Goal: Check status

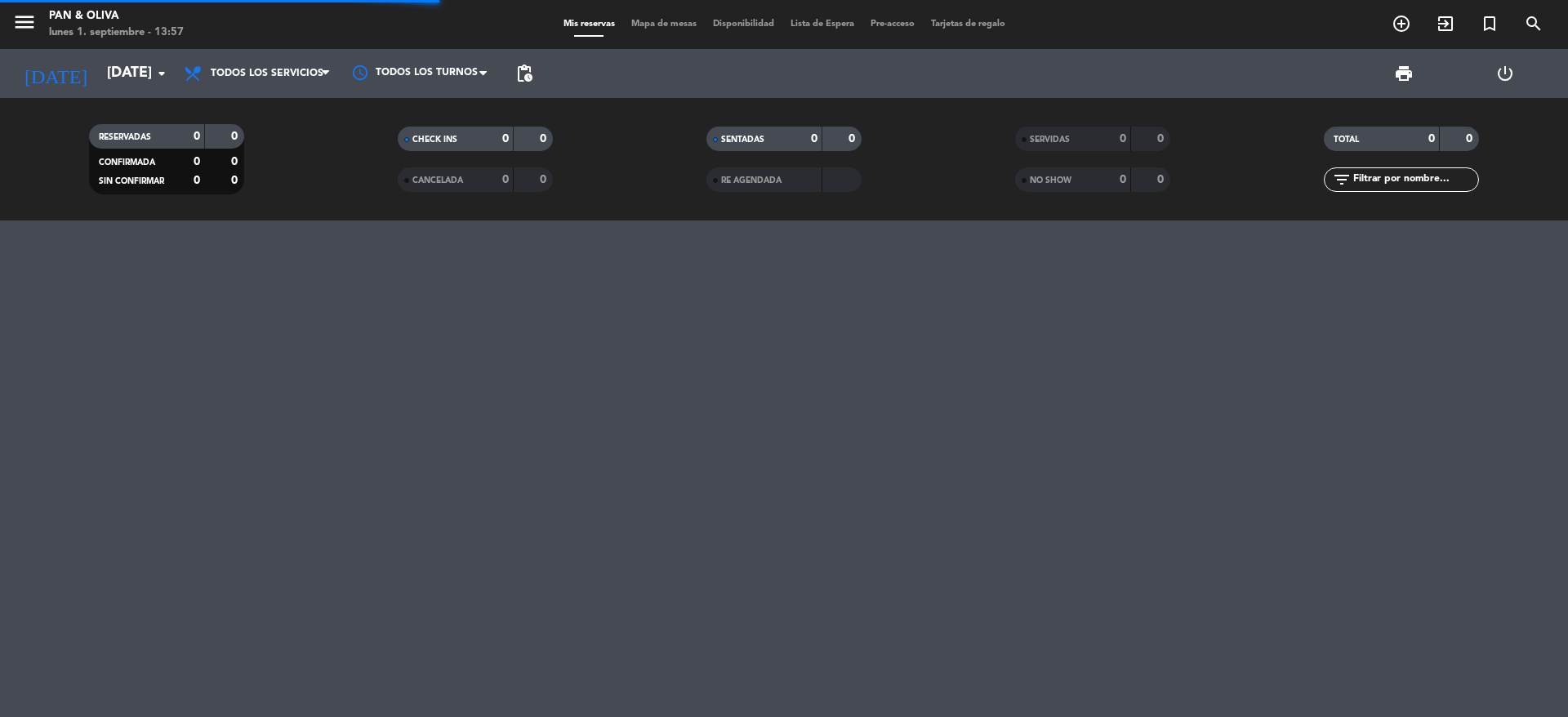
scroll to position [7333, 0]
click at [170, 75] on icon "arrow_drop_down" at bounding box center [161, 73] width 20 height 20
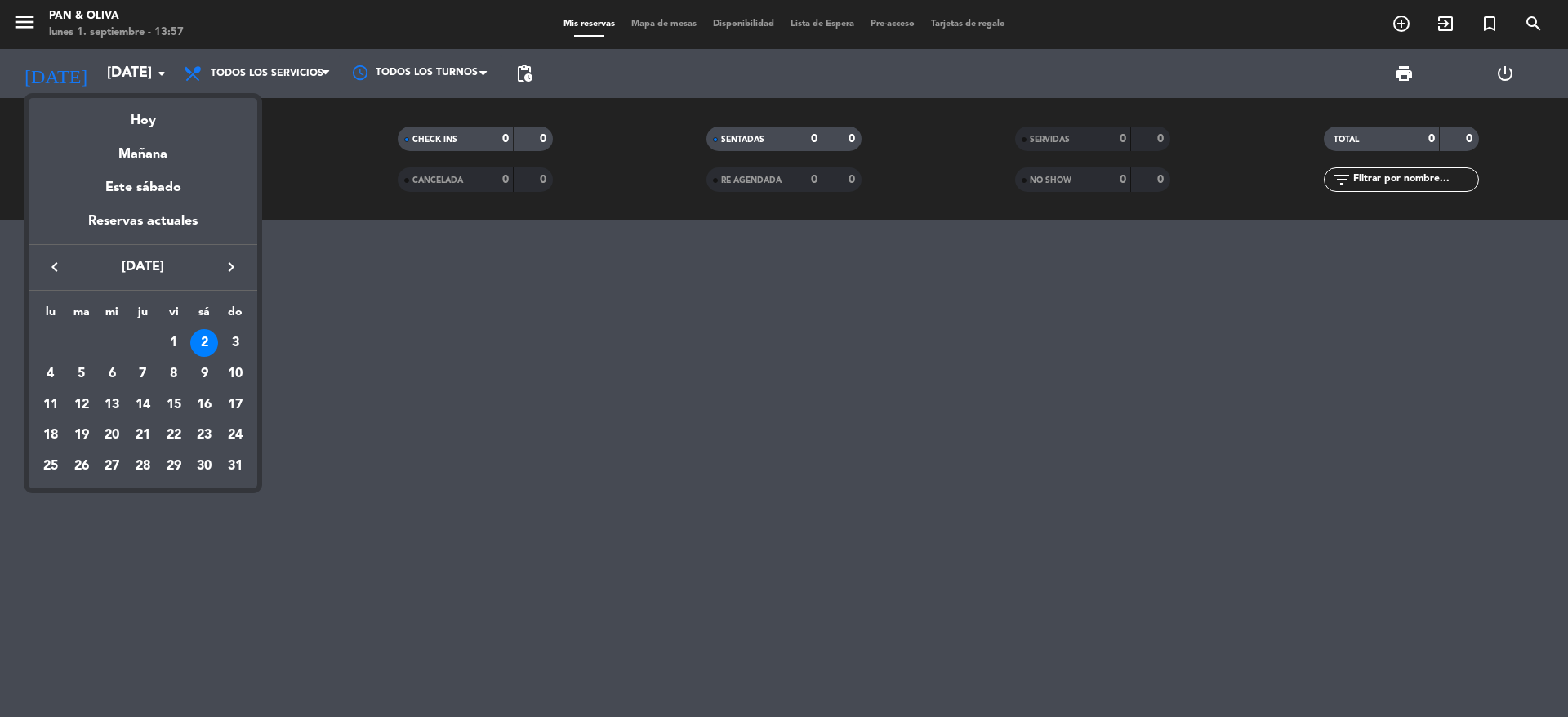
click at [61, 263] on icon "keyboard_arrow_left" at bounding box center [54, 267] width 20 height 20
click at [231, 431] on div "25" at bounding box center [236, 435] width 28 height 28
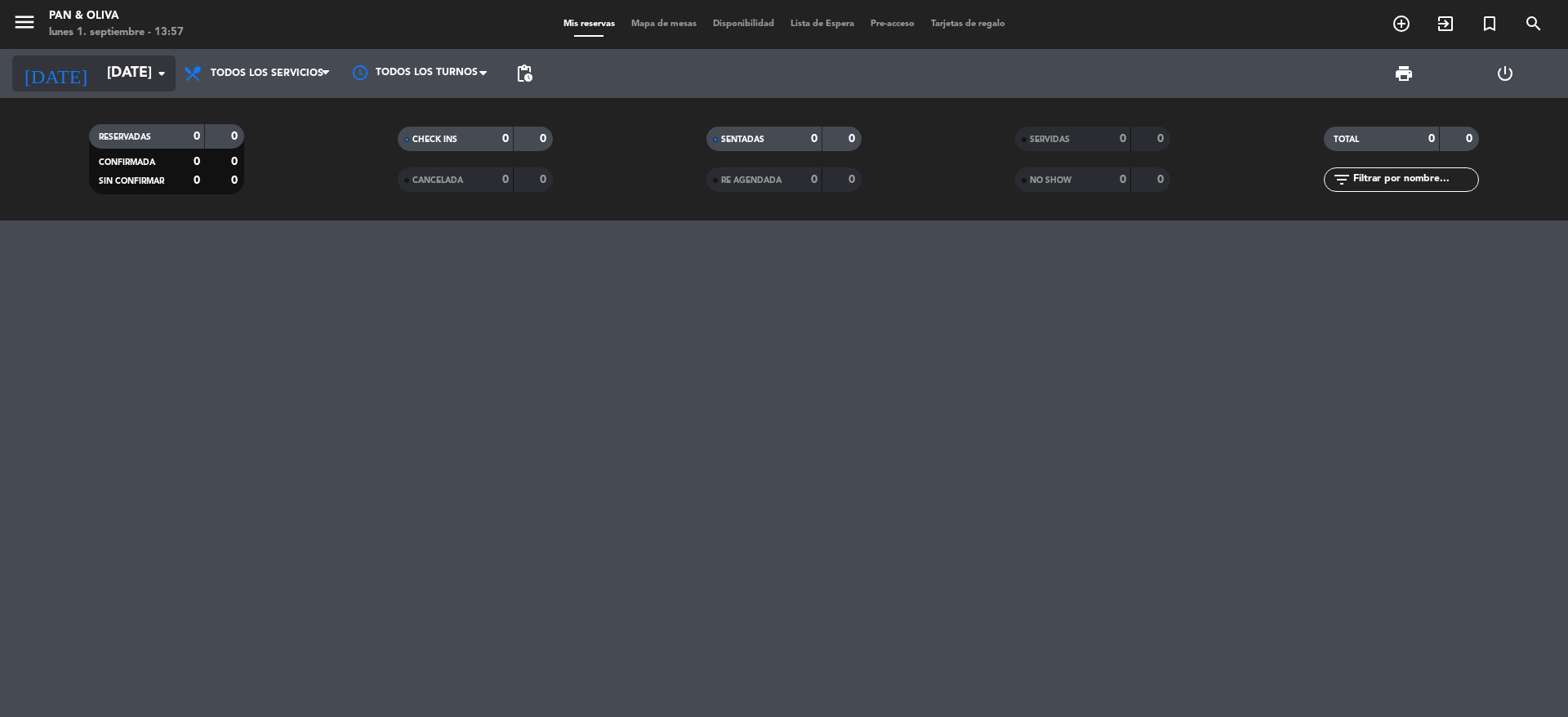
click at [161, 74] on icon "arrow_drop_down" at bounding box center [161, 73] width 20 height 20
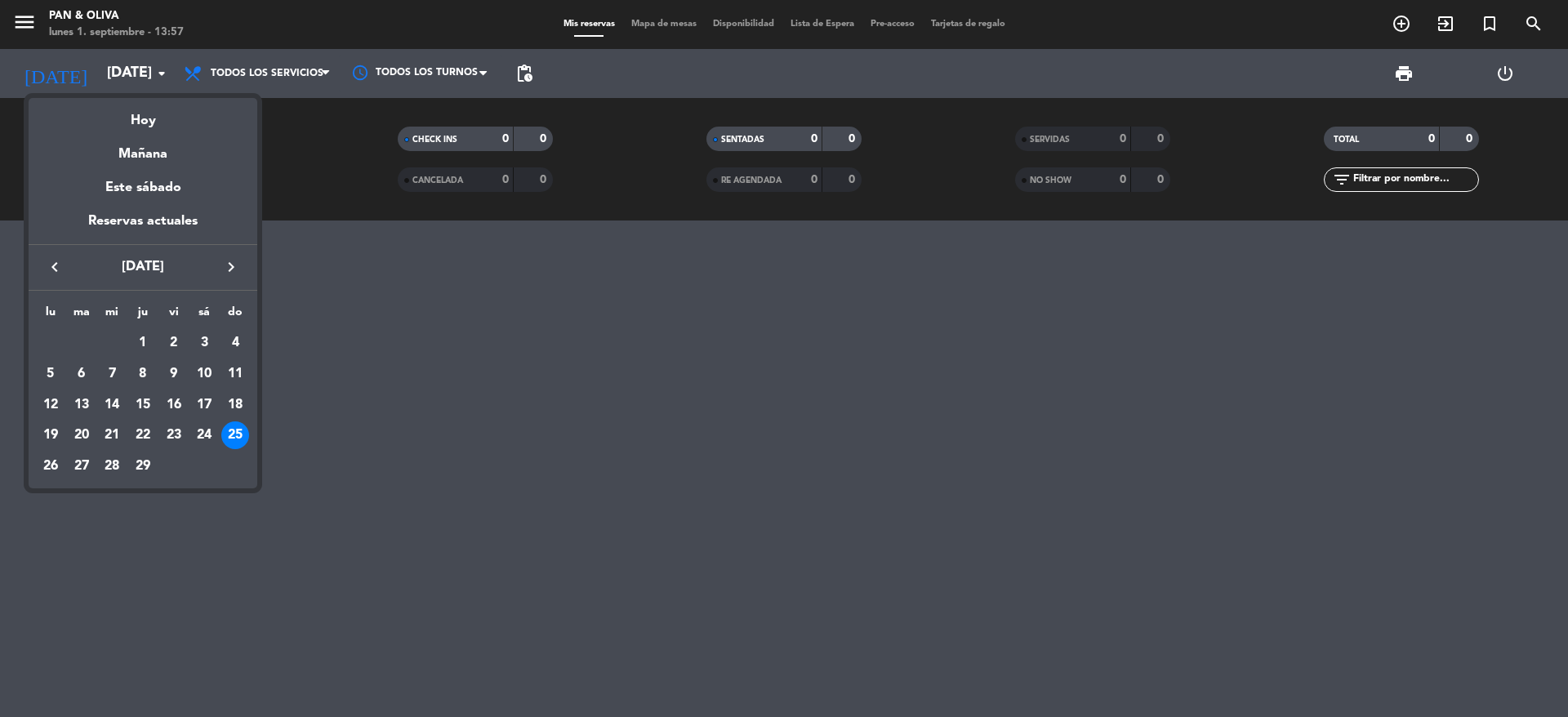
click at [224, 263] on icon "keyboard_arrow_right" at bounding box center [231, 267] width 20 height 20
click at [61, 267] on icon "keyboard_arrow_left" at bounding box center [54, 267] width 20 height 20
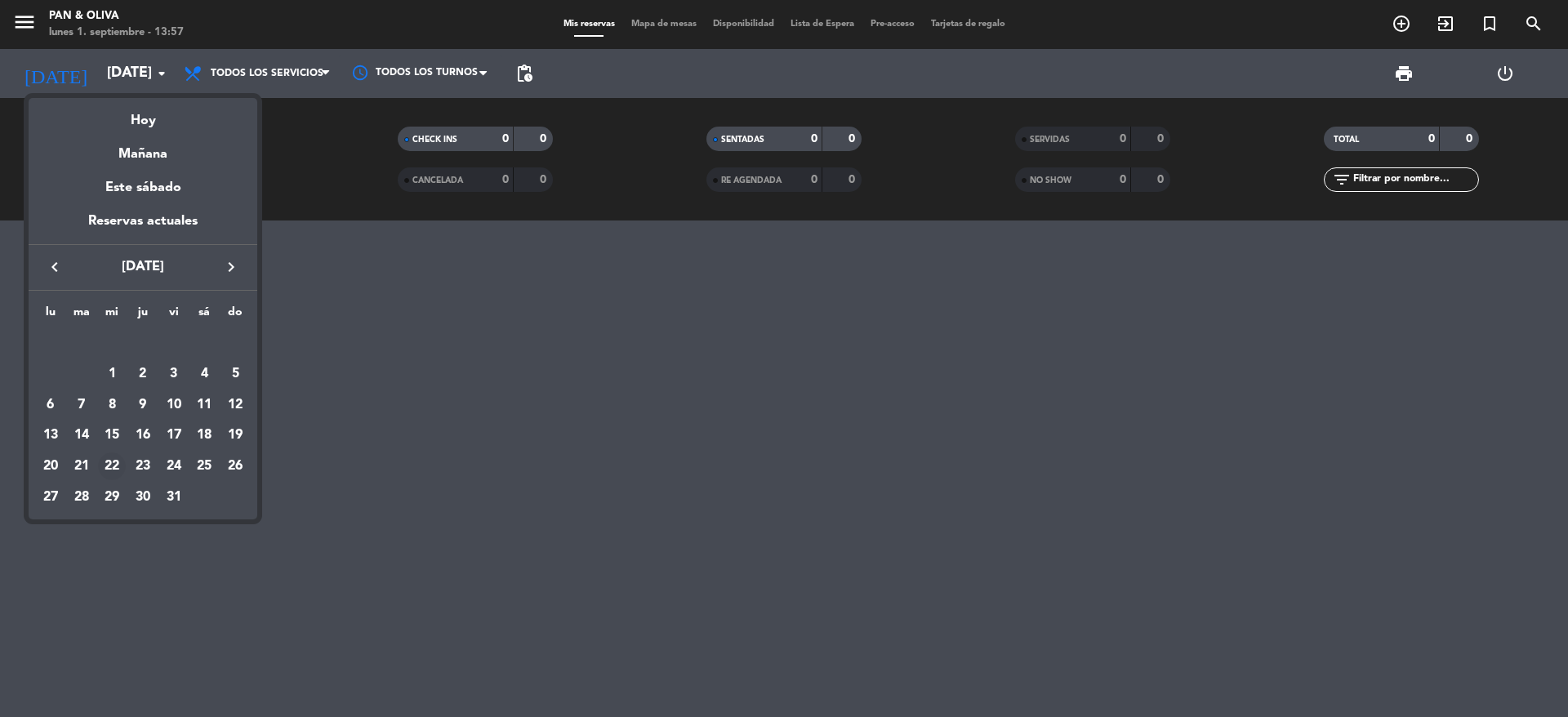
click at [112, 463] on div "22" at bounding box center [112, 467] width 28 height 28
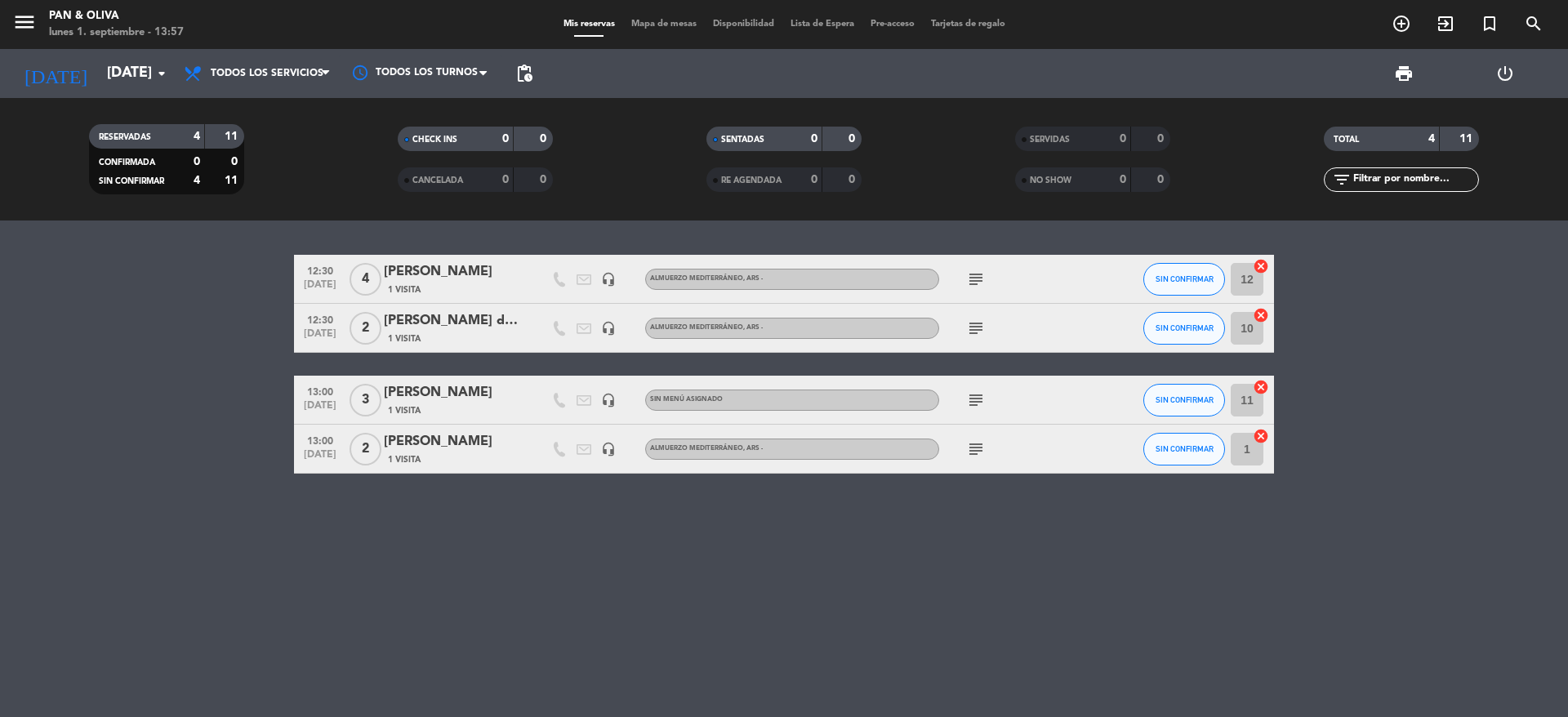
click at [975, 447] on icon "subject" at bounding box center [975, 449] width 20 height 20
click at [972, 391] on icon "subject" at bounding box center [975, 400] width 20 height 20
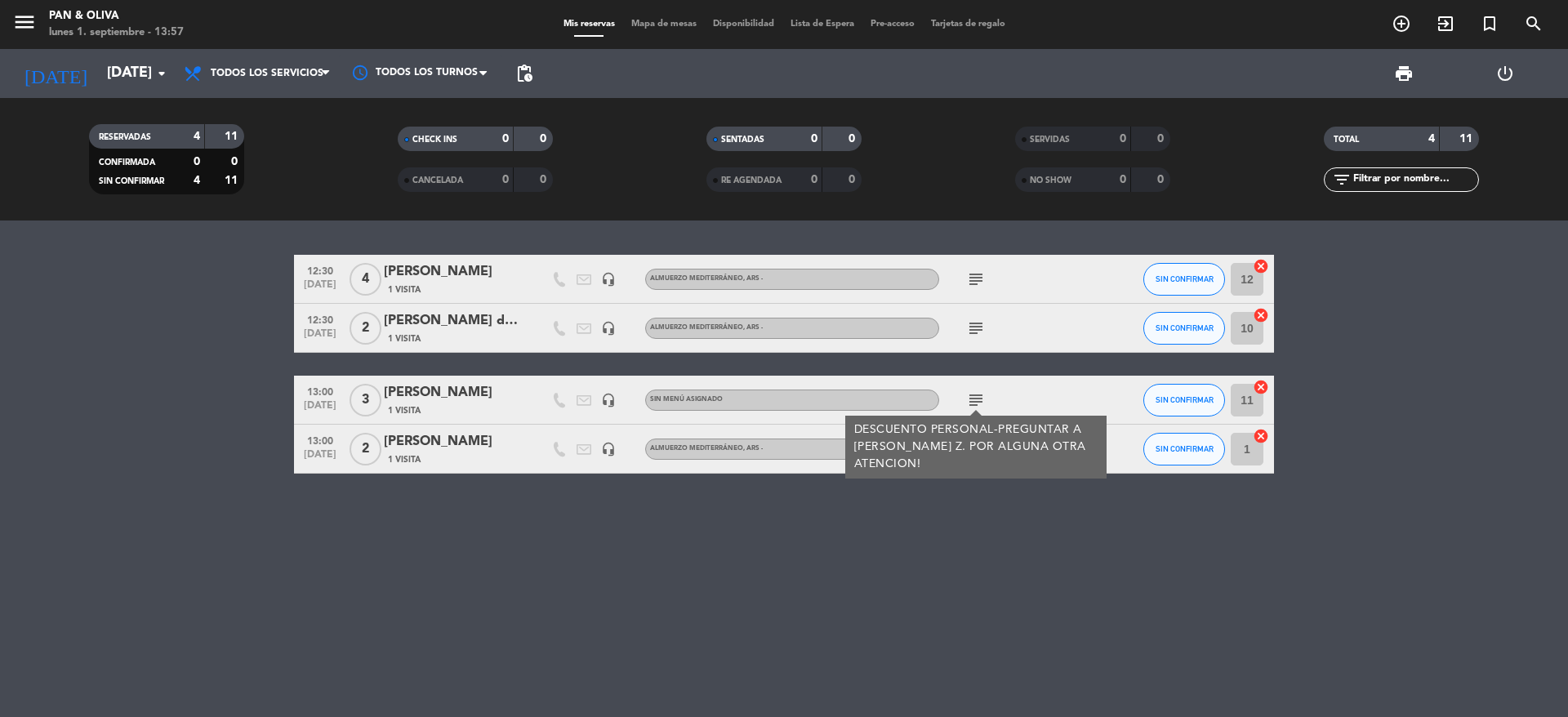
click at [978, 321] on icon "subject" at bounding box center [975, 328] width 20 height 20
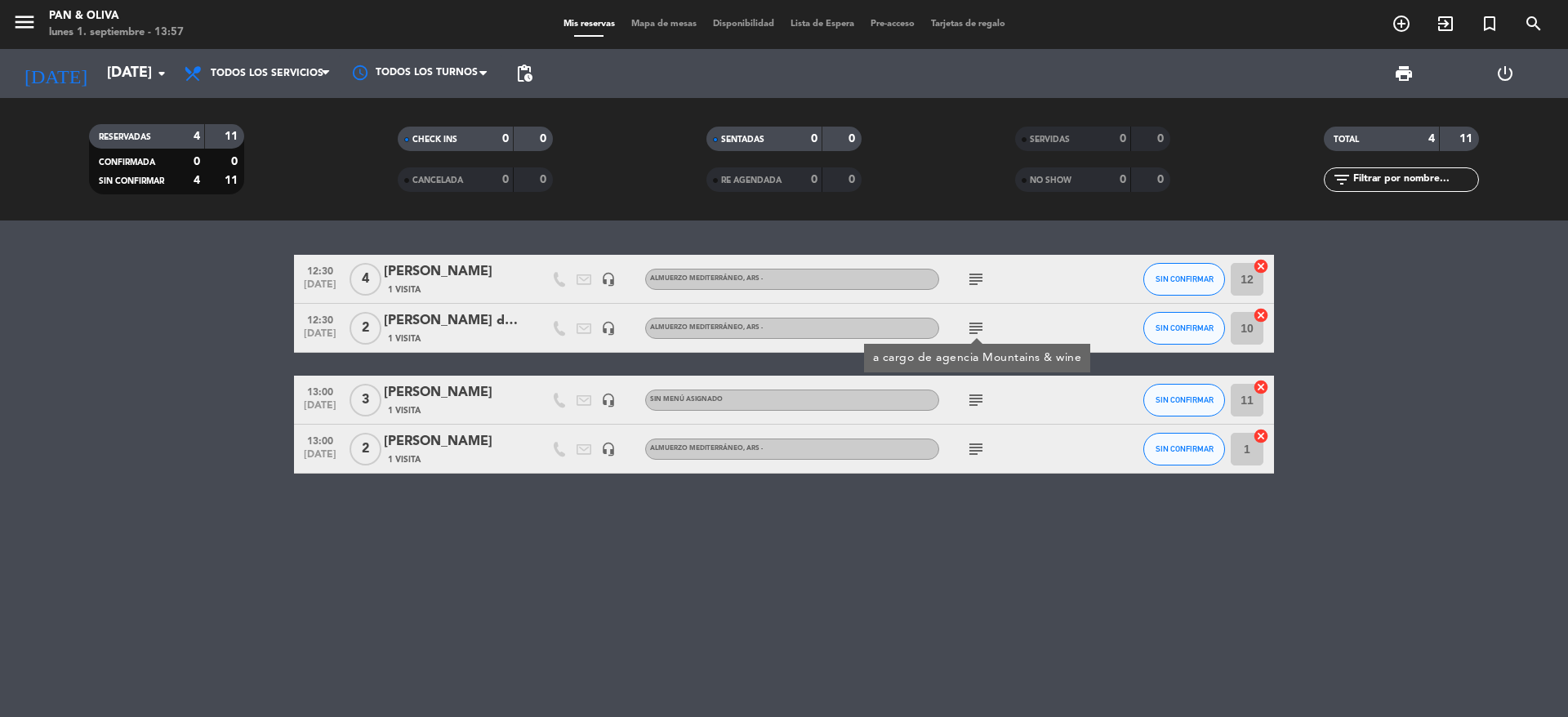
click at [967, 271] on icon "subject" at bounding box center [975, 279] width 20 height 20
click at [738, 564] on div "12:30 [DATE] 4 [PERSON_NAME] 1 Visita headset_mic Almuerzo Mediterráneo , ARS -…" at bounding box center [784, 469] width 1568 height 497
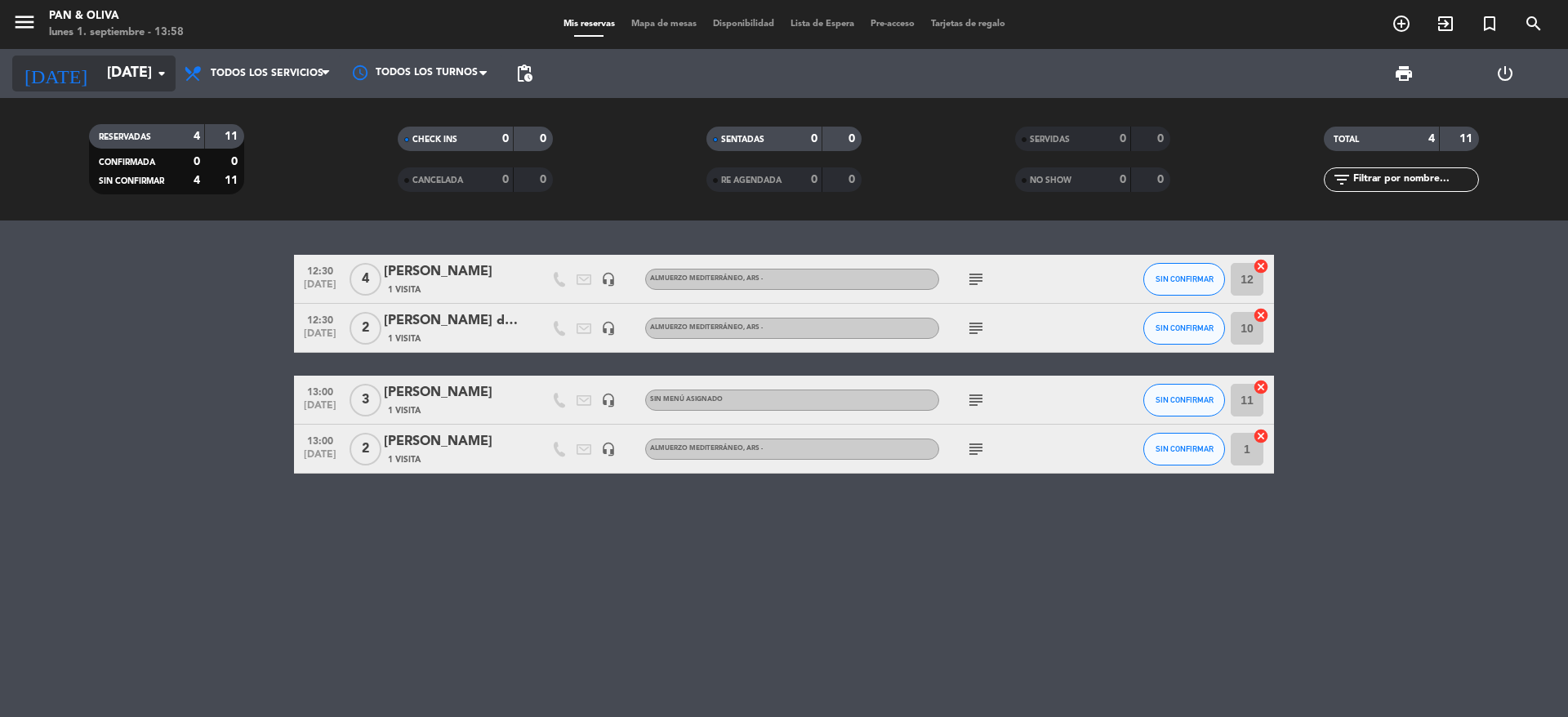
click at [171, 67] on input "[DATE]" at bounding box center [194, 73] width 189 height 33
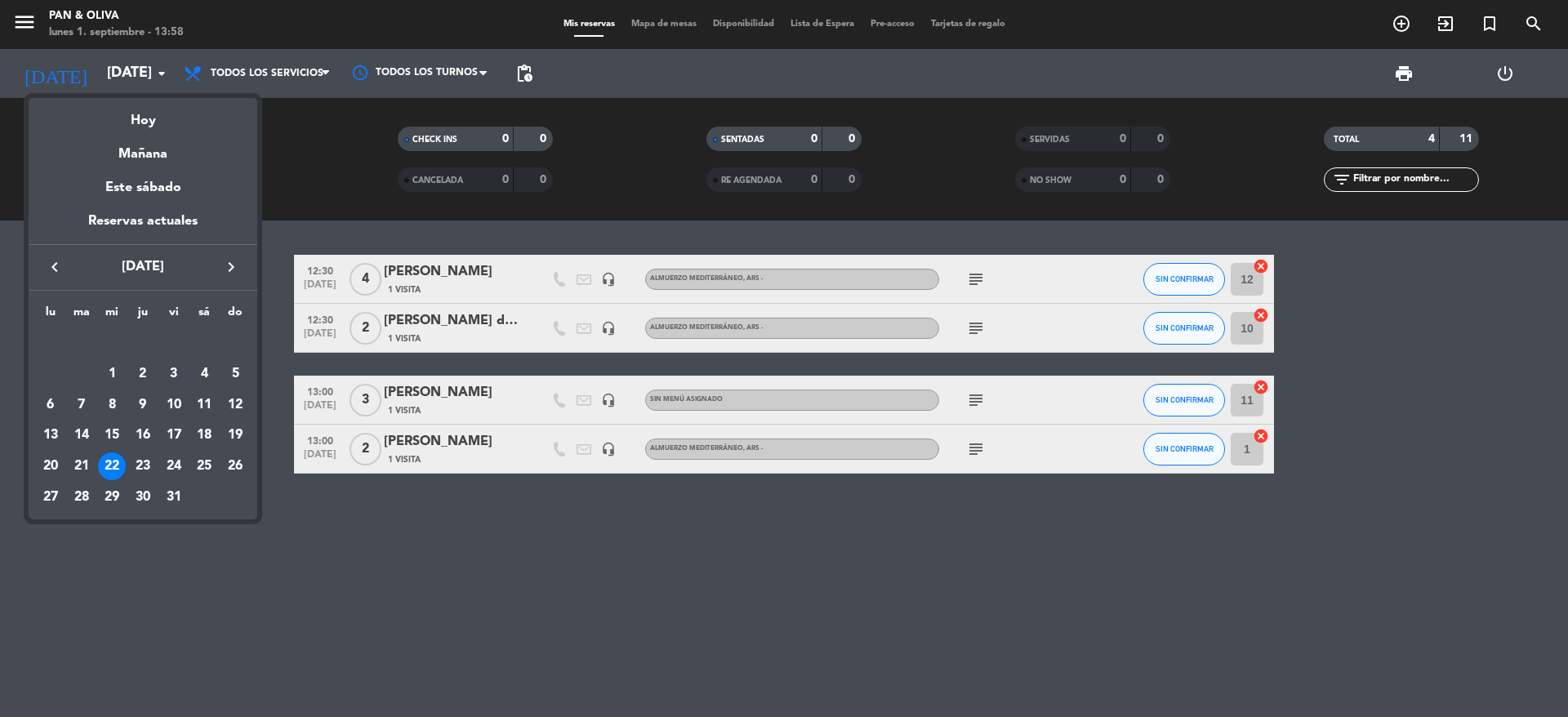
click at [228, 260] on icon "keyboard_arrow_right" at bounding box center [231, 267] width 20 height 20
click at [177, 399] on div "16" at bounding box center [174, 405] width 28 height 28
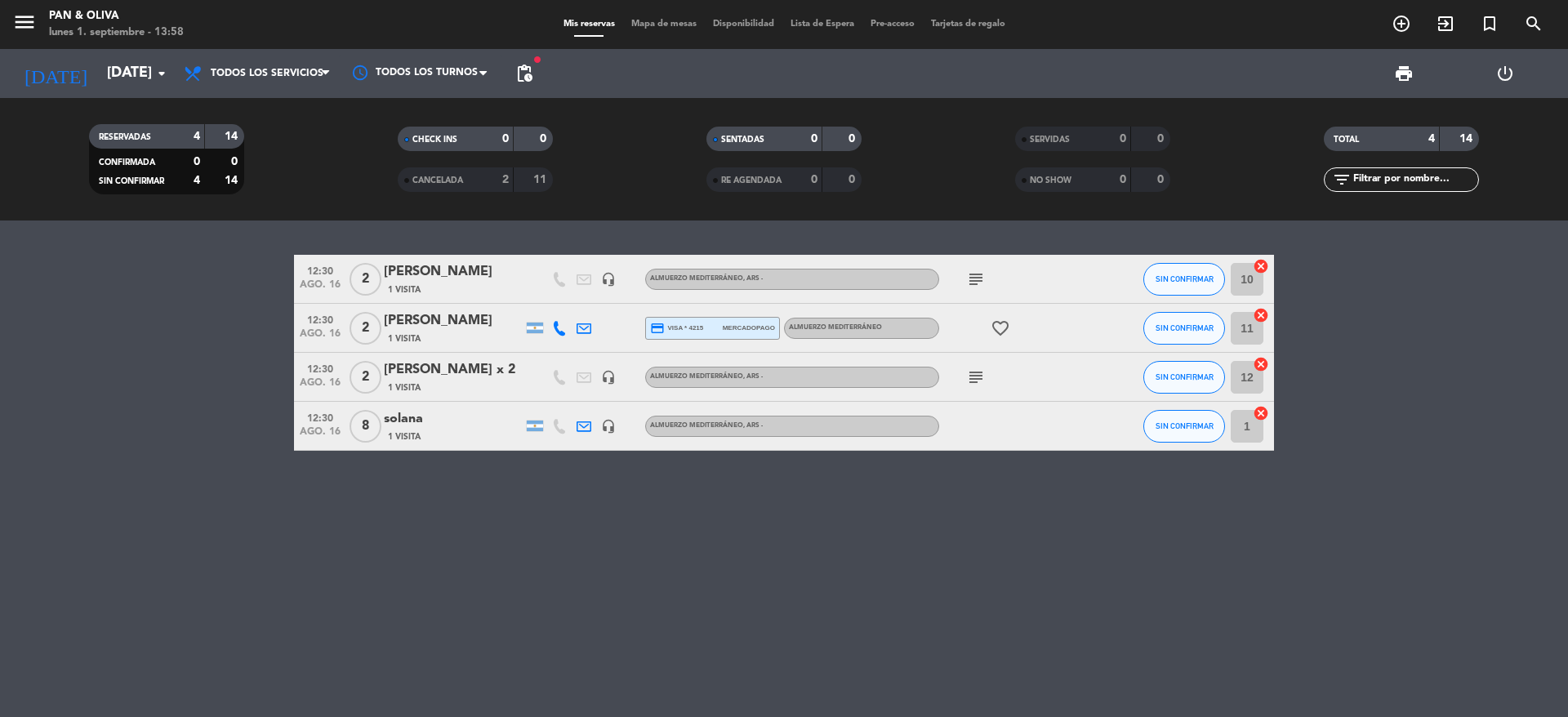
click at [972, 377] on icon "subject" at bounding box center [975, 377] width 20 height 20
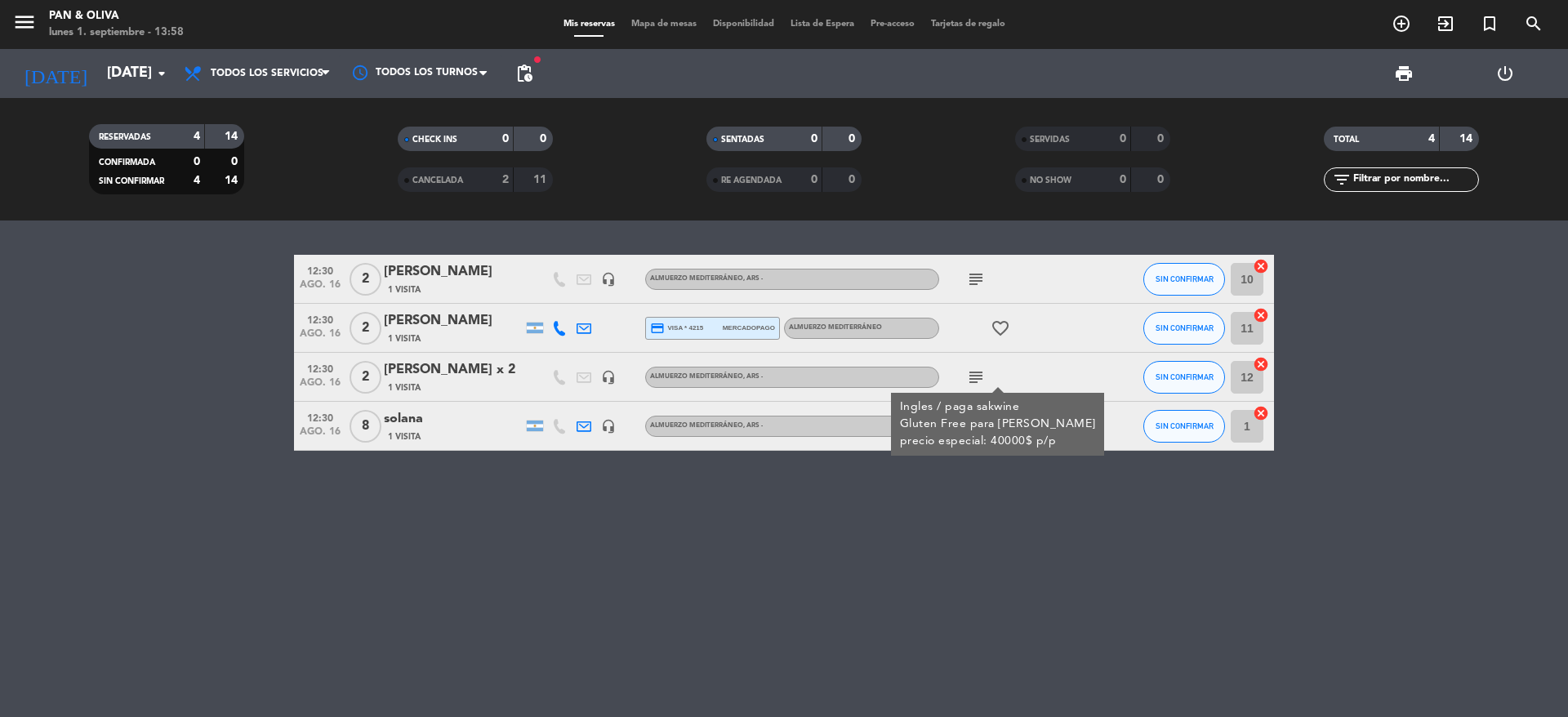
click at [977, 274] on icon "subject" at bounding box center [975, 279] width 20 height 20
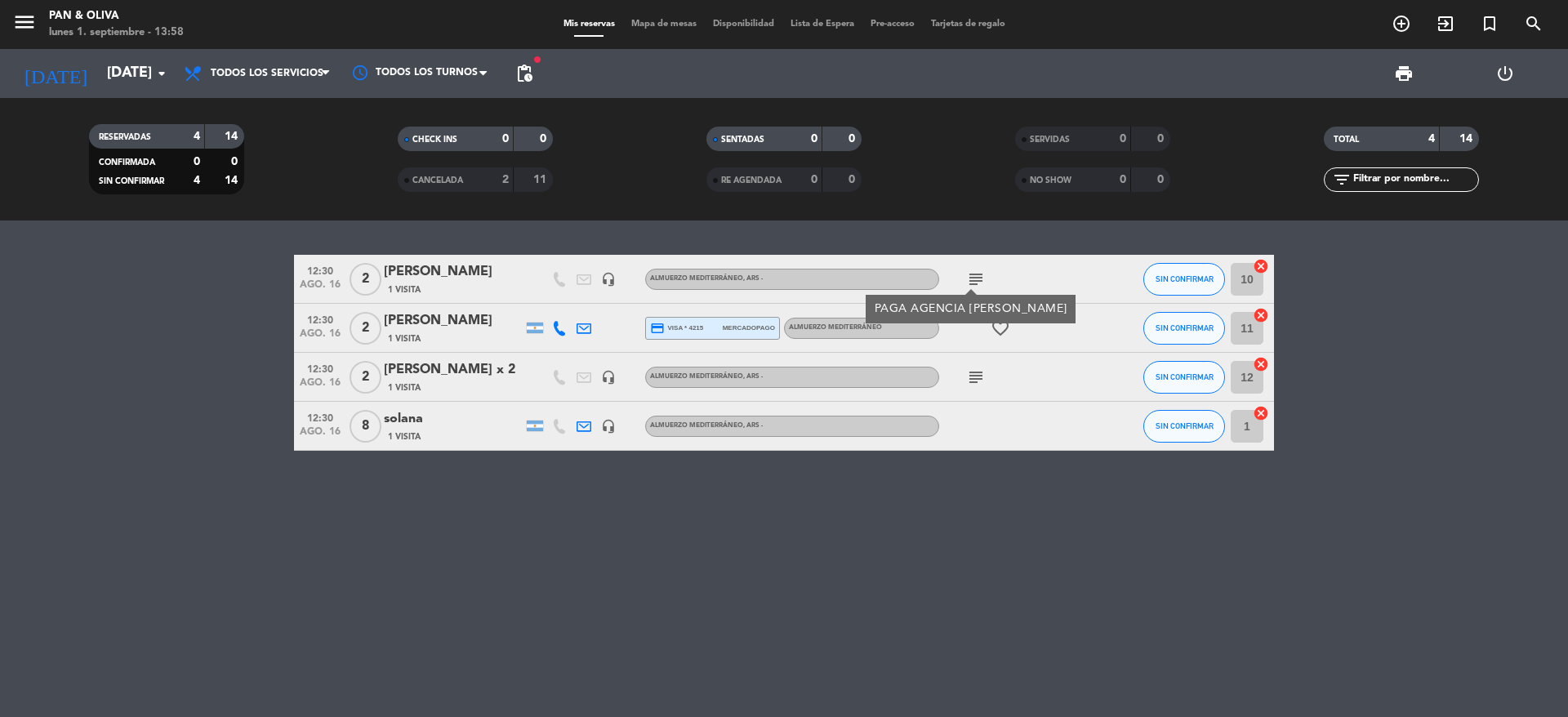
click at [972, 532] on div "12:30 [DATE] 2 [PERSON_NAME] 1 Visita headset_mic Almuerzo Mediterráneo , ARS -…" at bounding box center [784, 469] width 1568 height 497
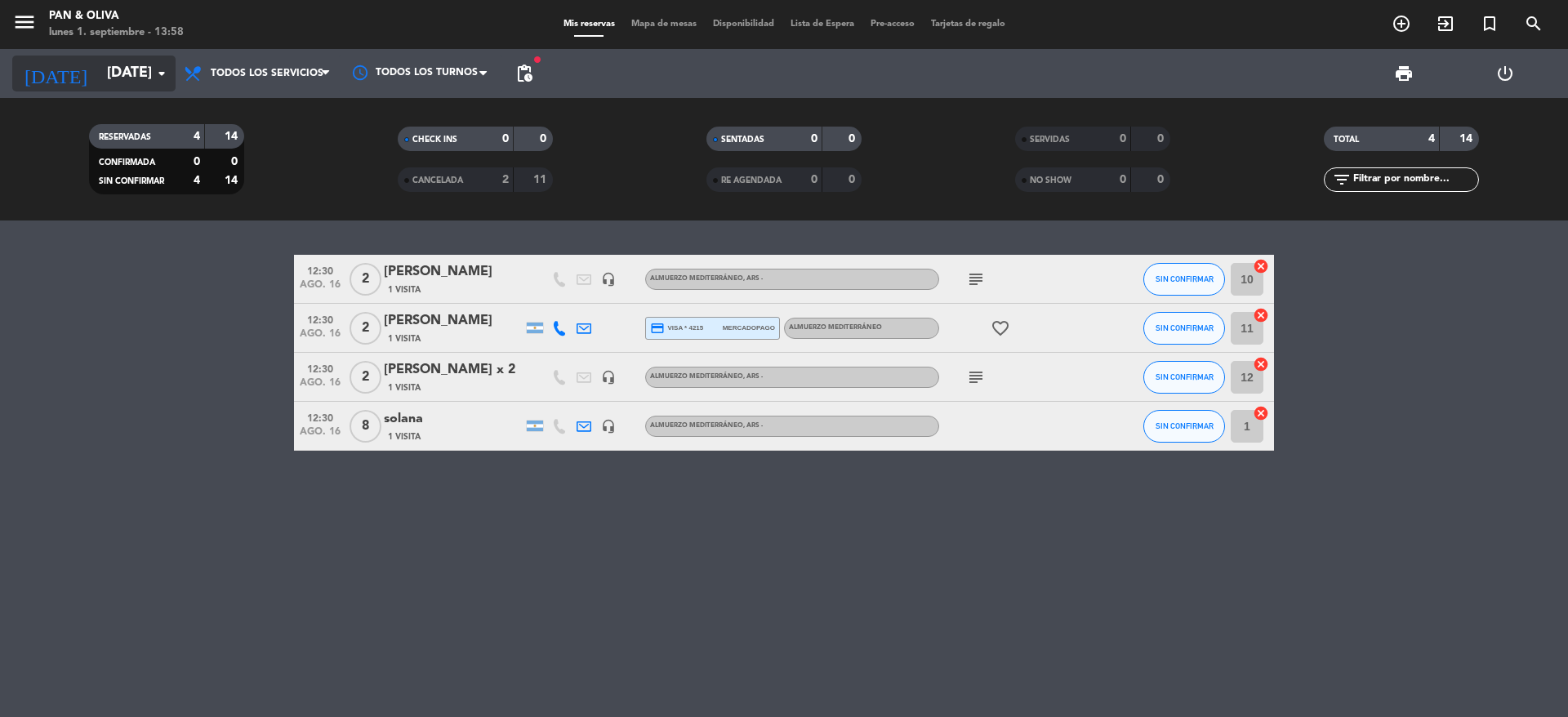
click at [163, 80] on icon "arrow_drop_down" at bounding box center [161, 73] width 20 height 20
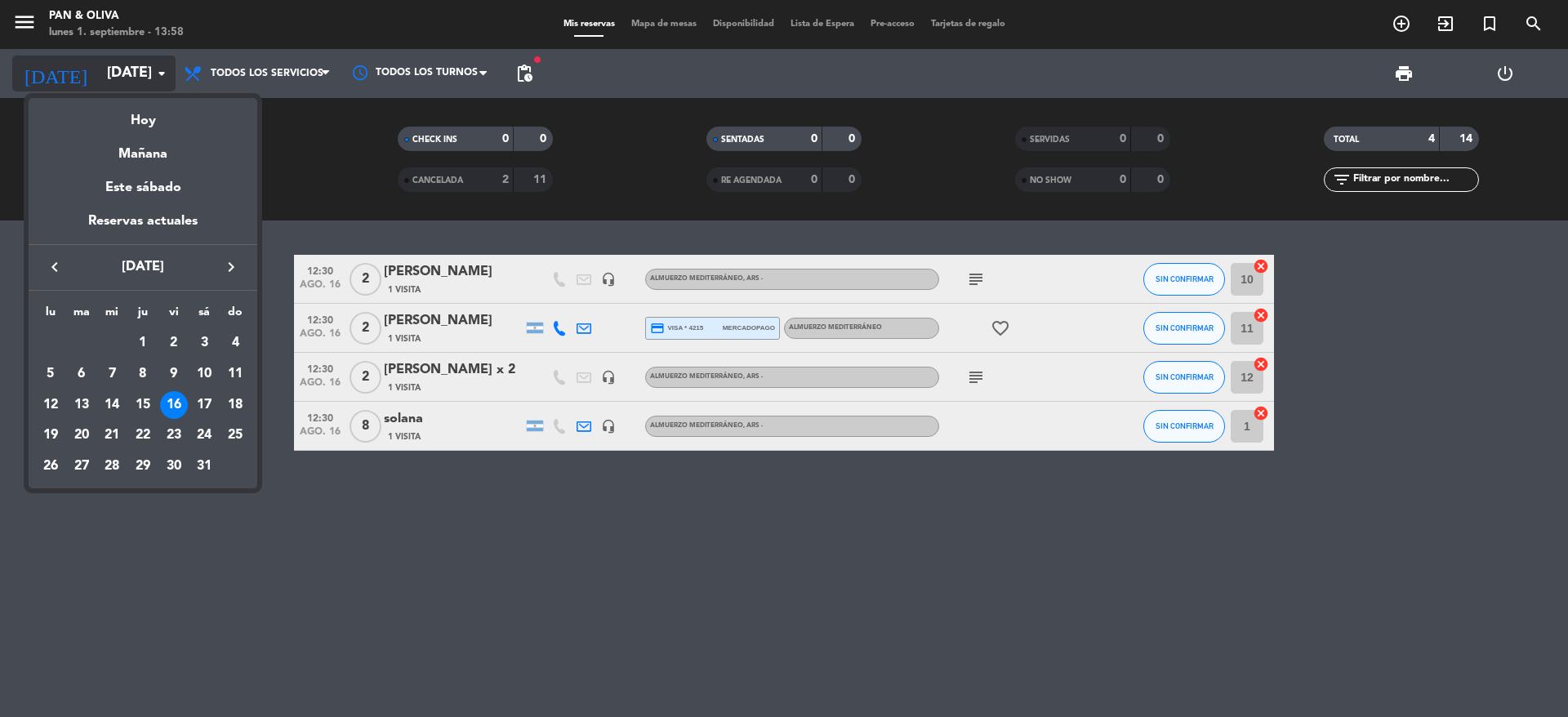
click at [163, 80] on div at bounding box center [784, 358] width 1568 height 717
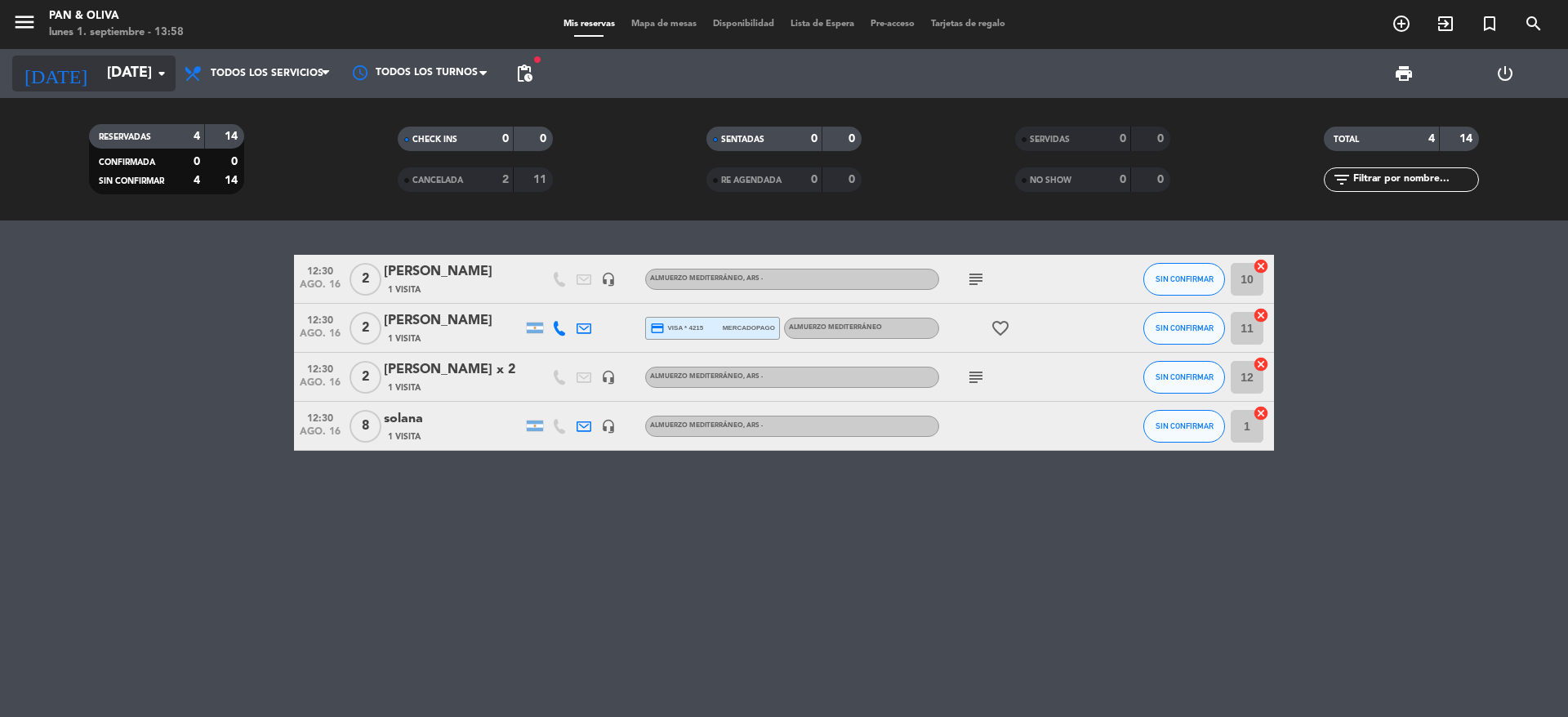
click at [163, 66] on icon "arrow_drop_down" at bounding box center [161, 73] width 20 height 20
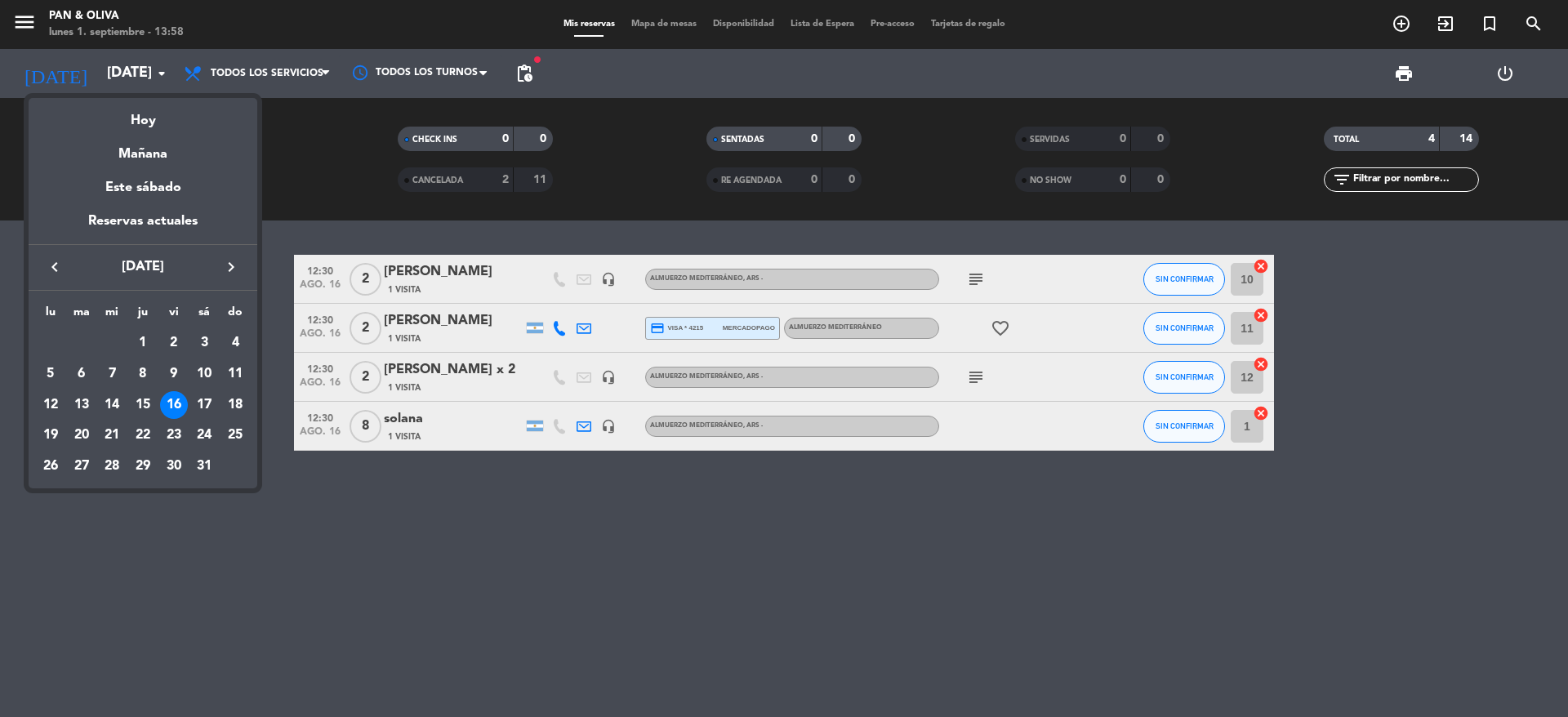
click at [230, 261] on icon "keyboard_arrow_right" at bounding box center [231, 267] width 20 height 20
click at [117, 367] on div "4" at bounding box center [112, 374] width 28 height 28
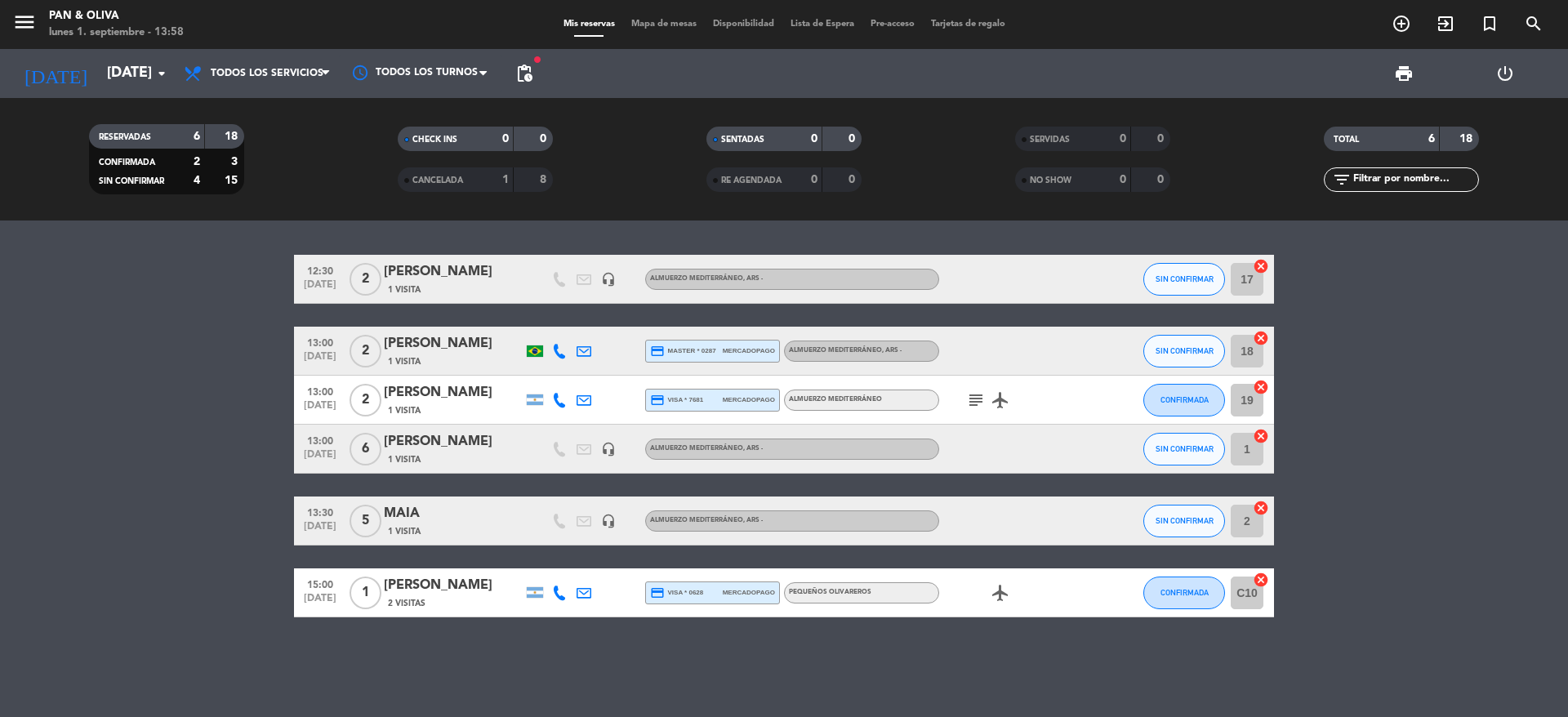
click at [979, 395] on icon "subject" at bounding box center [975, 400] width 20 height 20
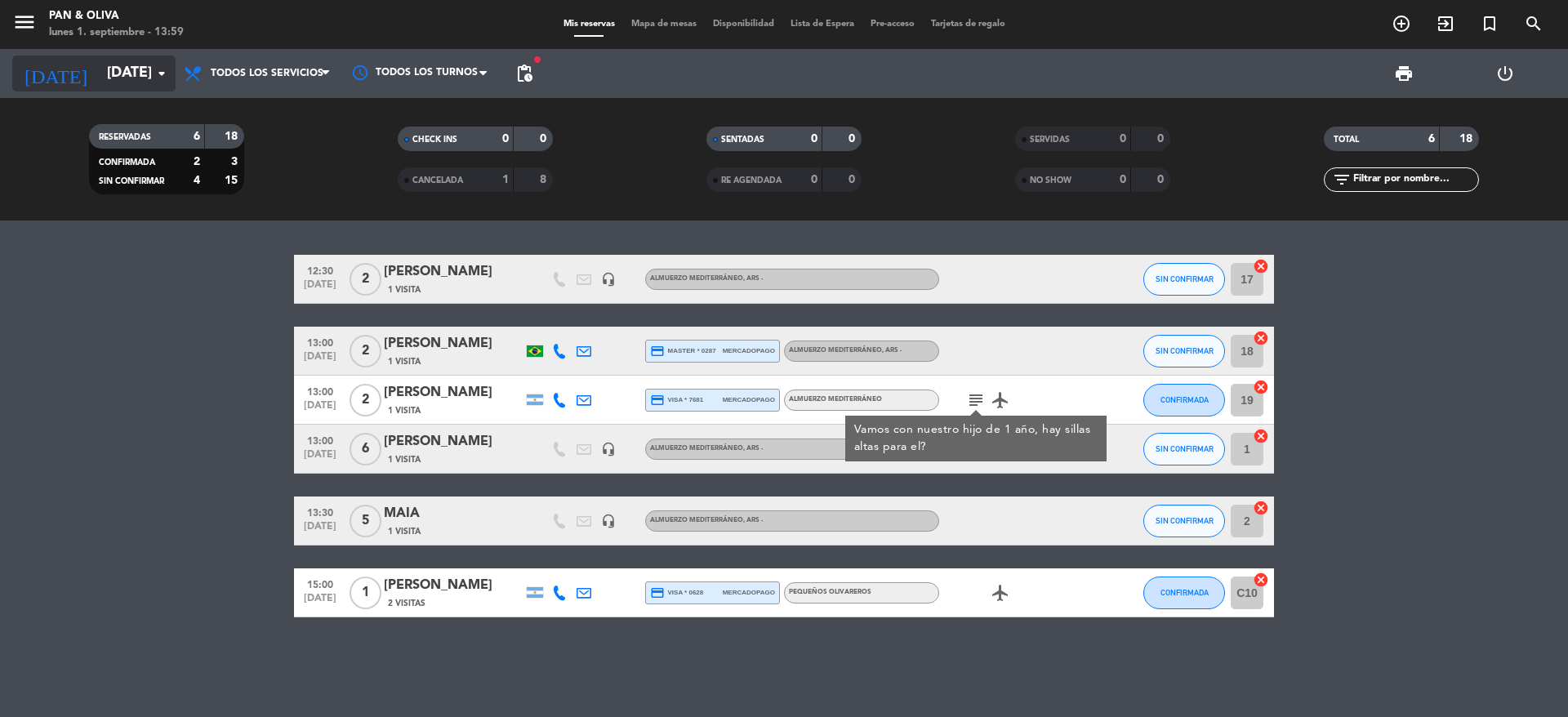
click at [157, 74] on icon "arrow_drop_down" at bounding box center [161, 73] width 20 height 20
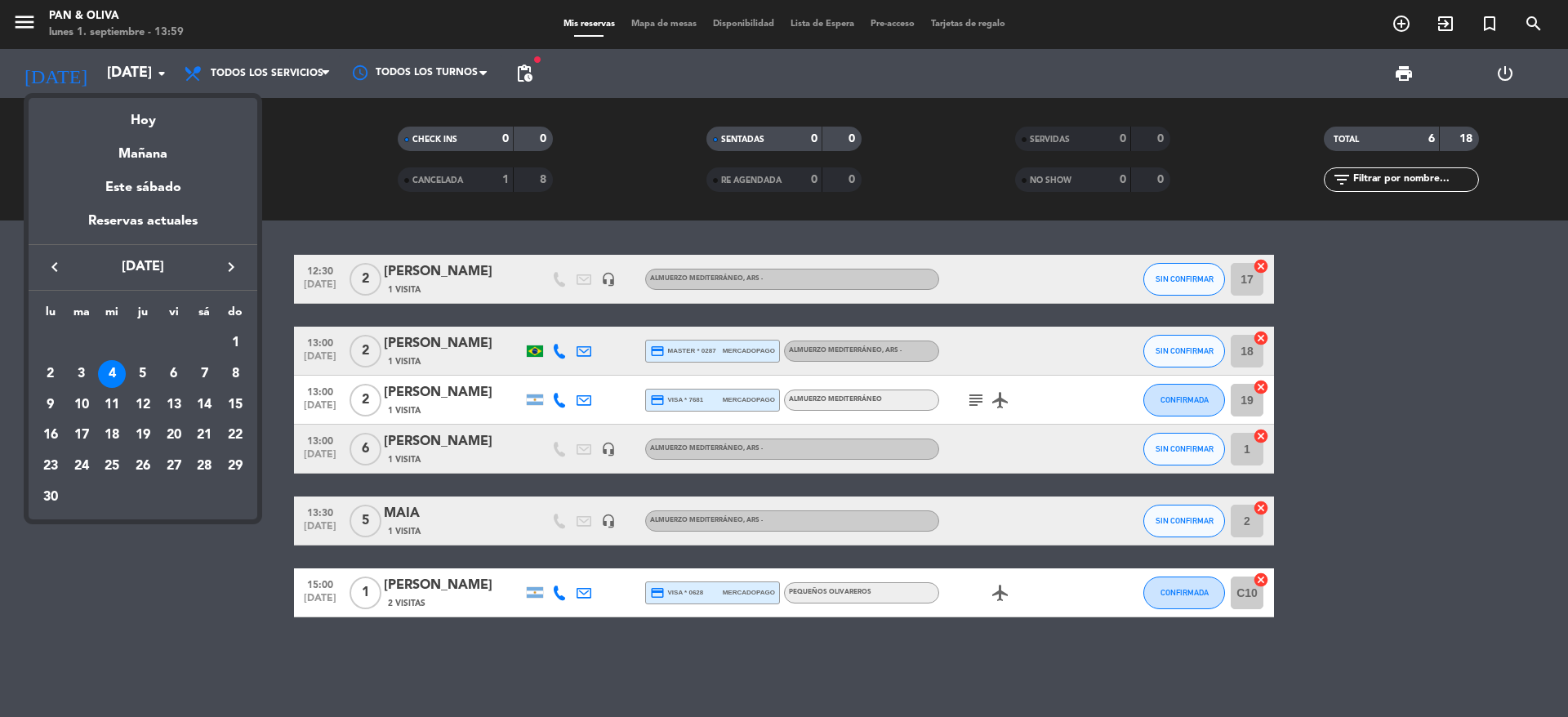
click at [222, 260] on icon "keyboard_arrow_right" at bounding box center [231, 267] width 20 height 20
click at [51, 268] on icon "keyboard_arrow_left" at bounding box center [54, 267] width 20 height 20
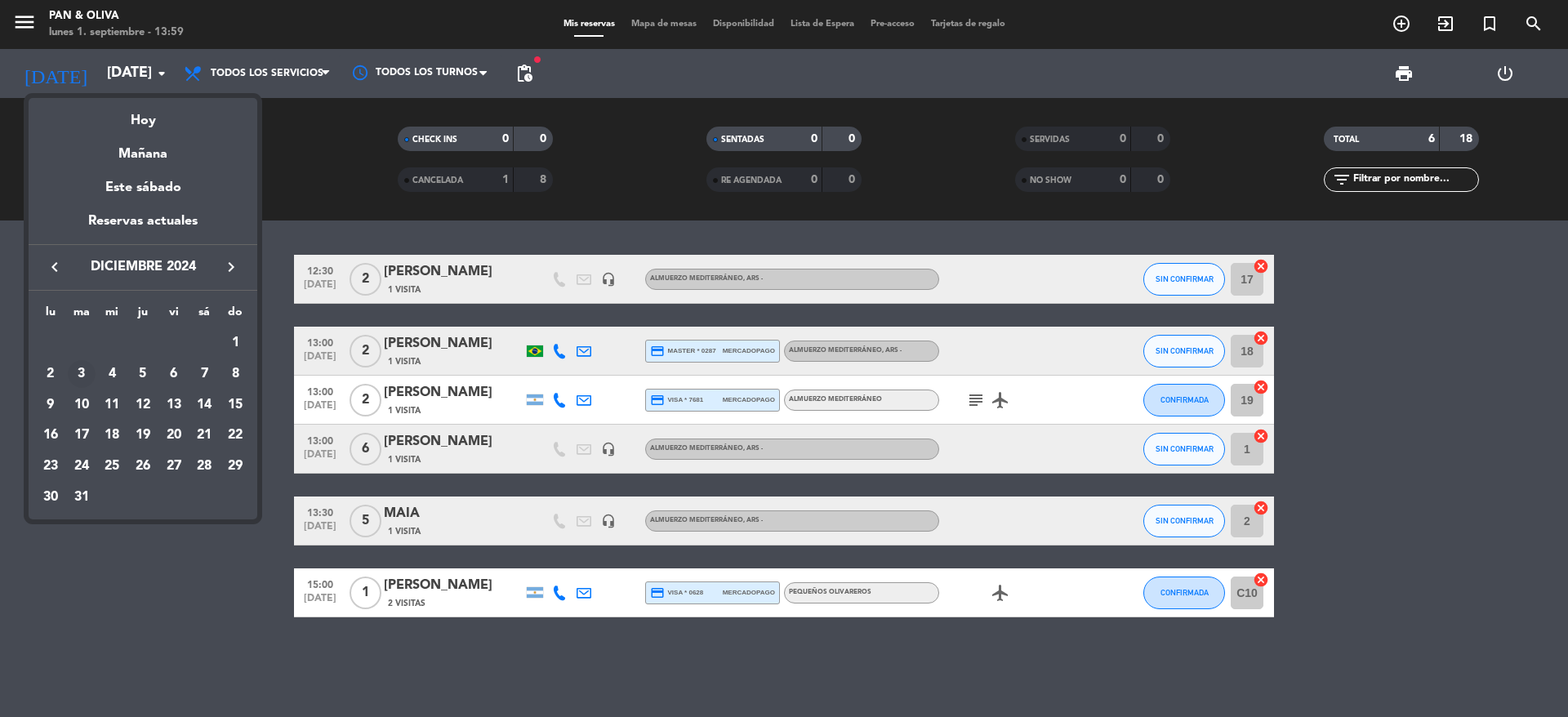
click at [81, 368] on div "3" at bounding box center [81, 374] width 28 height 28
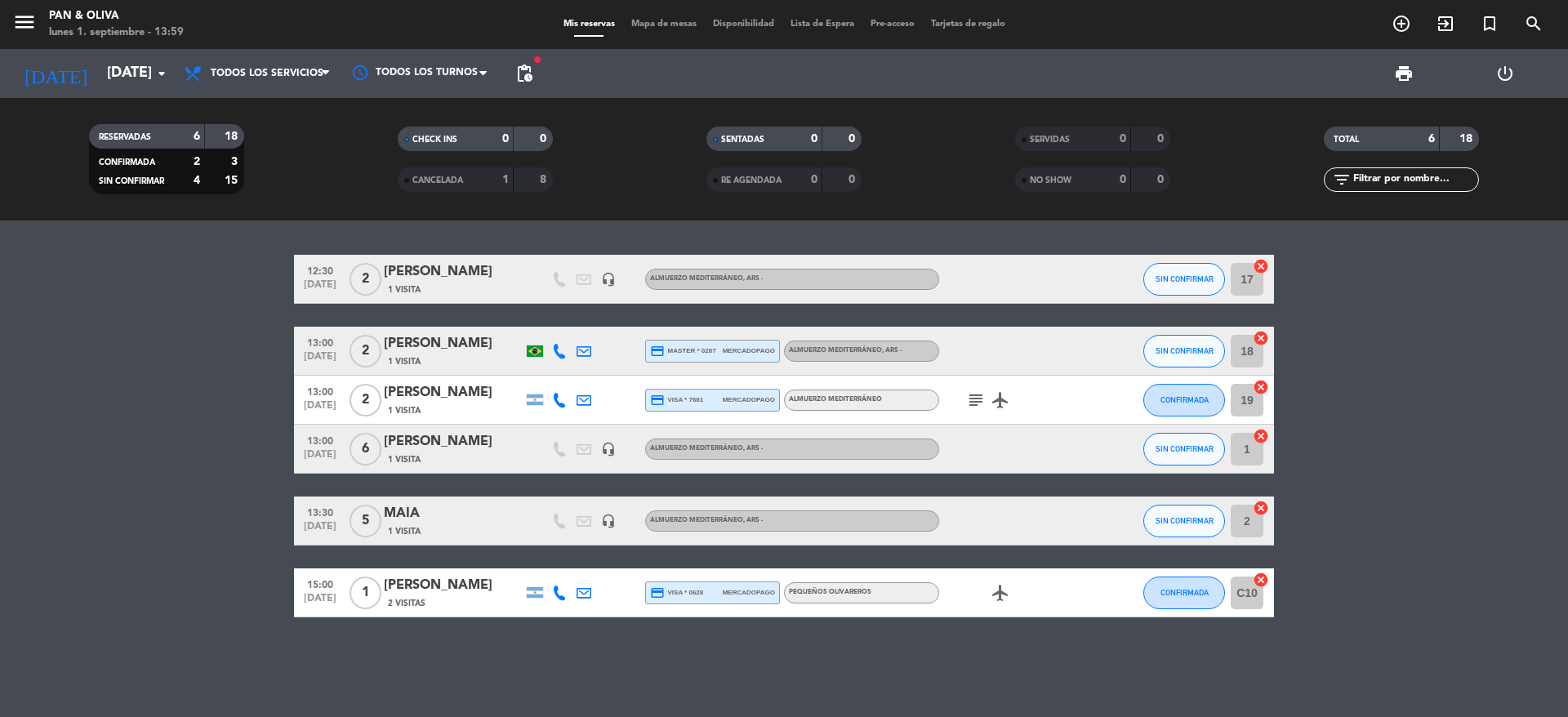
type input "[DATE]"
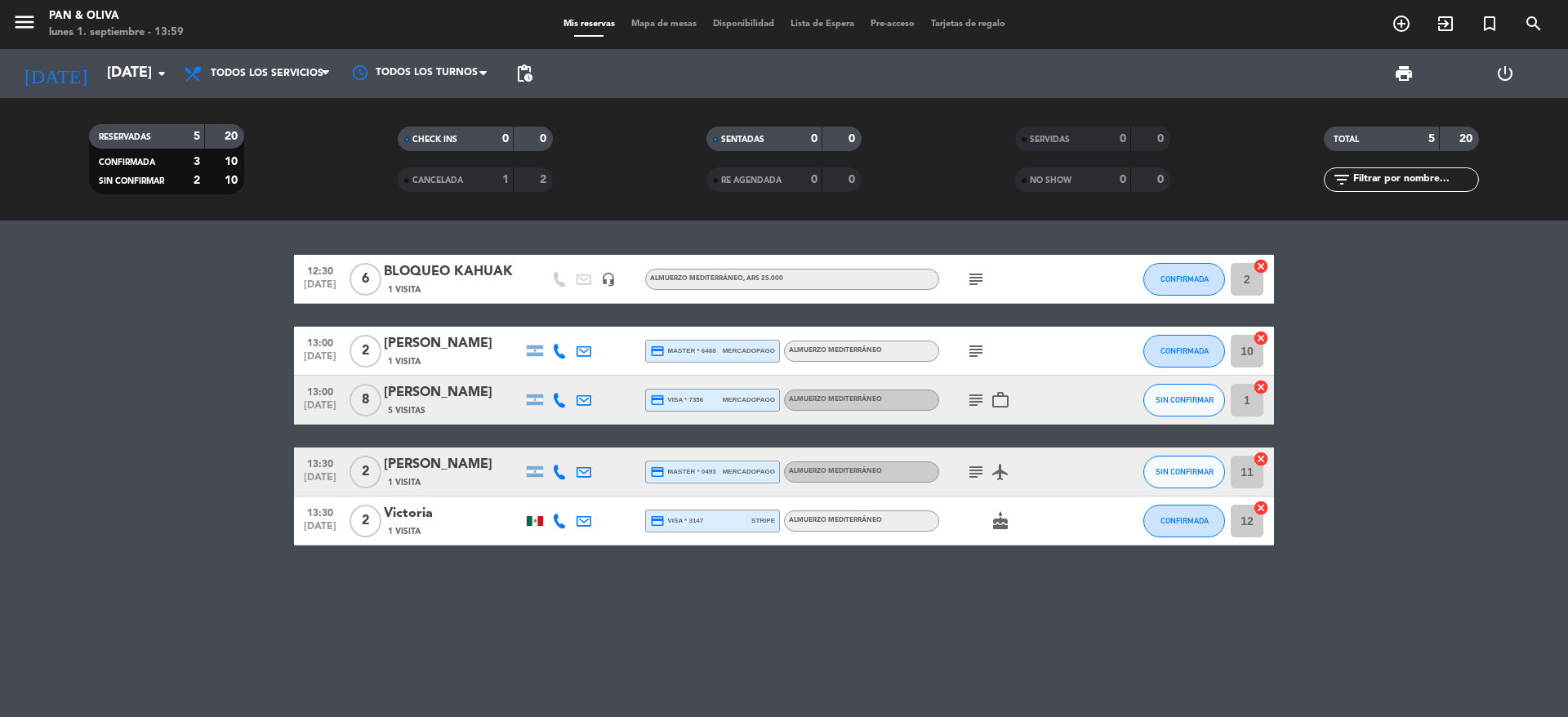
click at [974, 280] on icon "subject" at bounding box center [975, 279] width 20 height 20
click at [975, 349] on icon "subject" at bounding box center [975, 351] width 20 height 20
click at [972, 398] on icon "subject" at bounding box center [975, 400] width 20 height 20
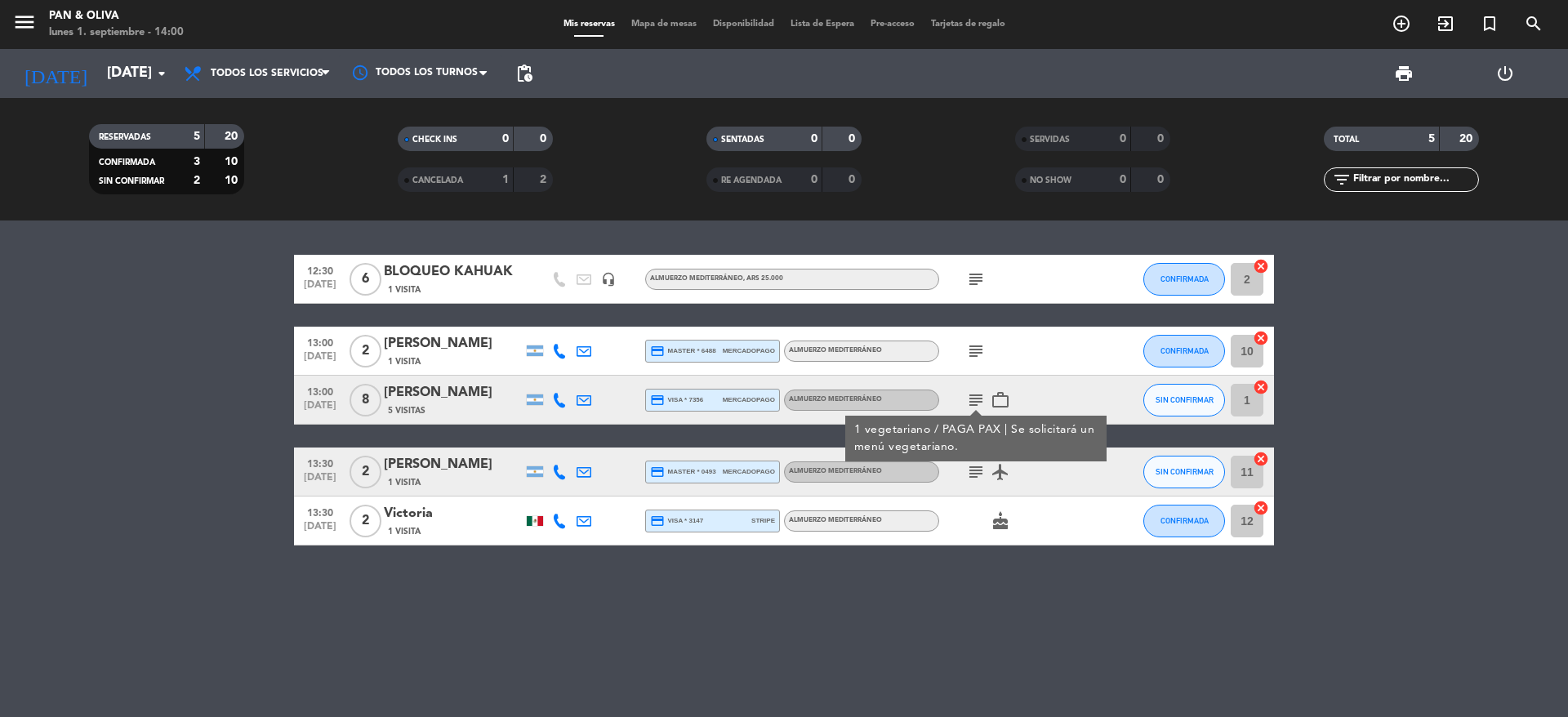
click at [976, 472] on icon "subject" at bounding box center [975, 472] width 20 height 20
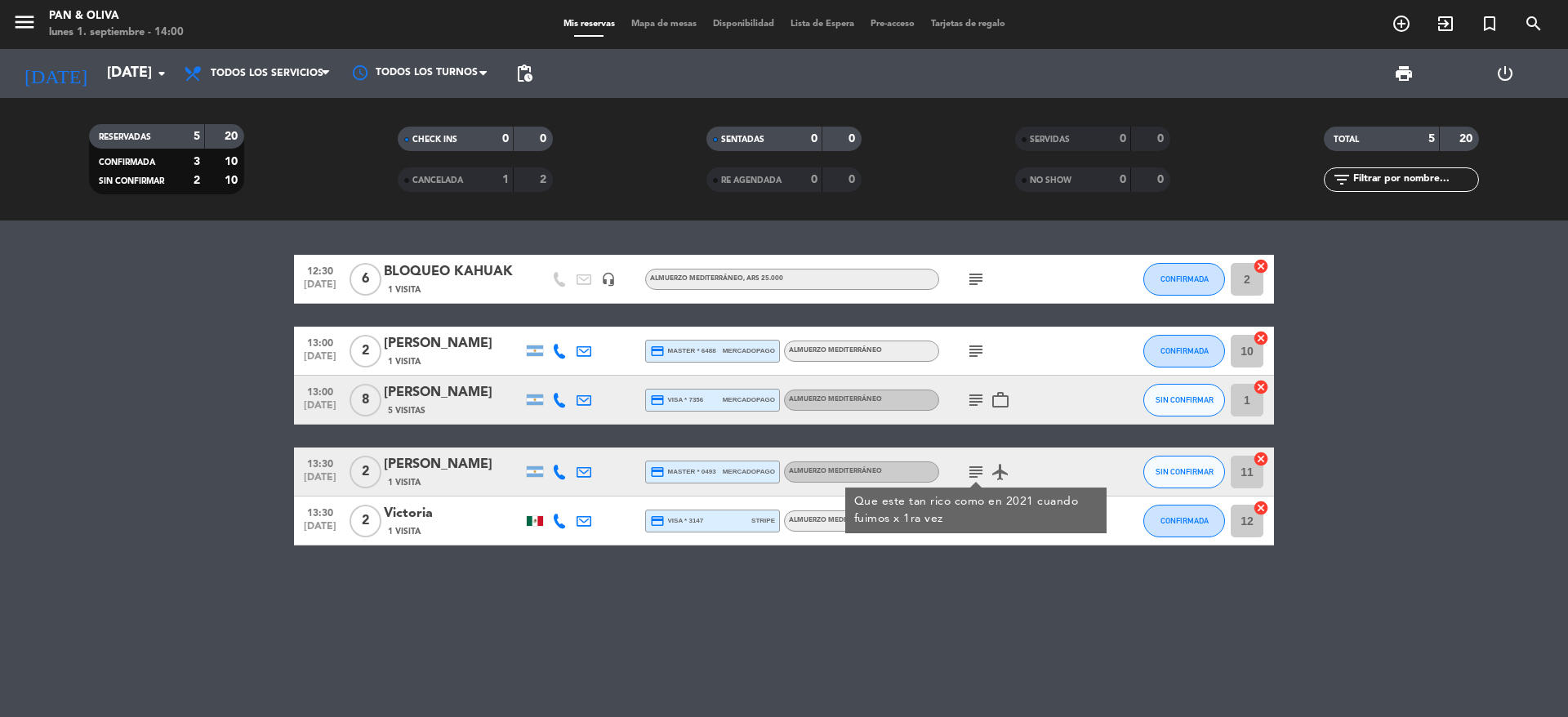
click at [912, 623] on div "12:30 [DATE] 6 BLOQUEO KAHUAK 1 Visita headset_mic Almuerzo Mediterráneo , ARS …" at bounding box center [784, 469] width 1568 height 497
